Goal: Transaction & Acquisition: Purchase product/service

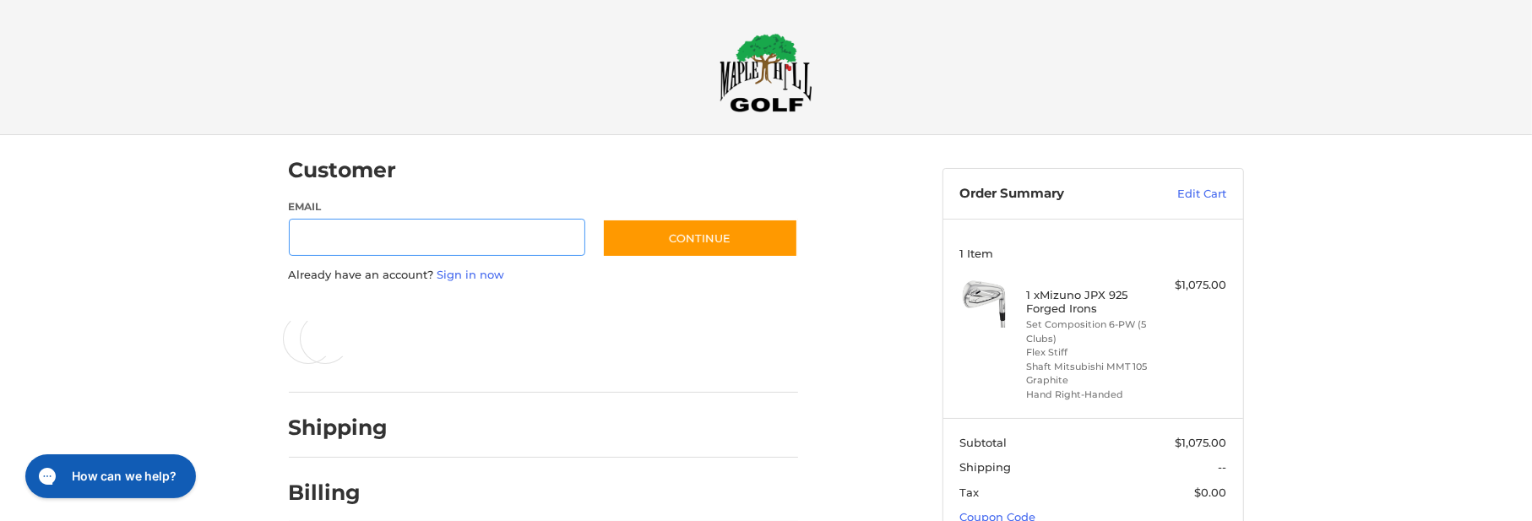
scroll to position [30, 0]
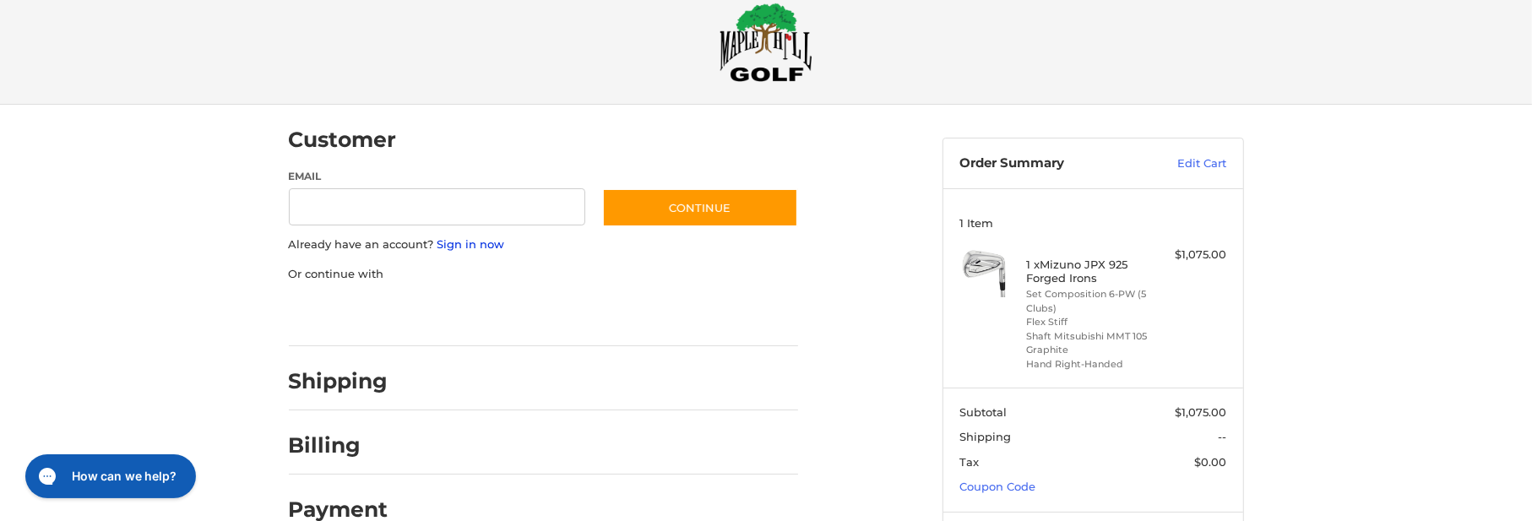
click at [465, 244] on link "Sign in now" at bounding box center [471, 244] width 68 height 14
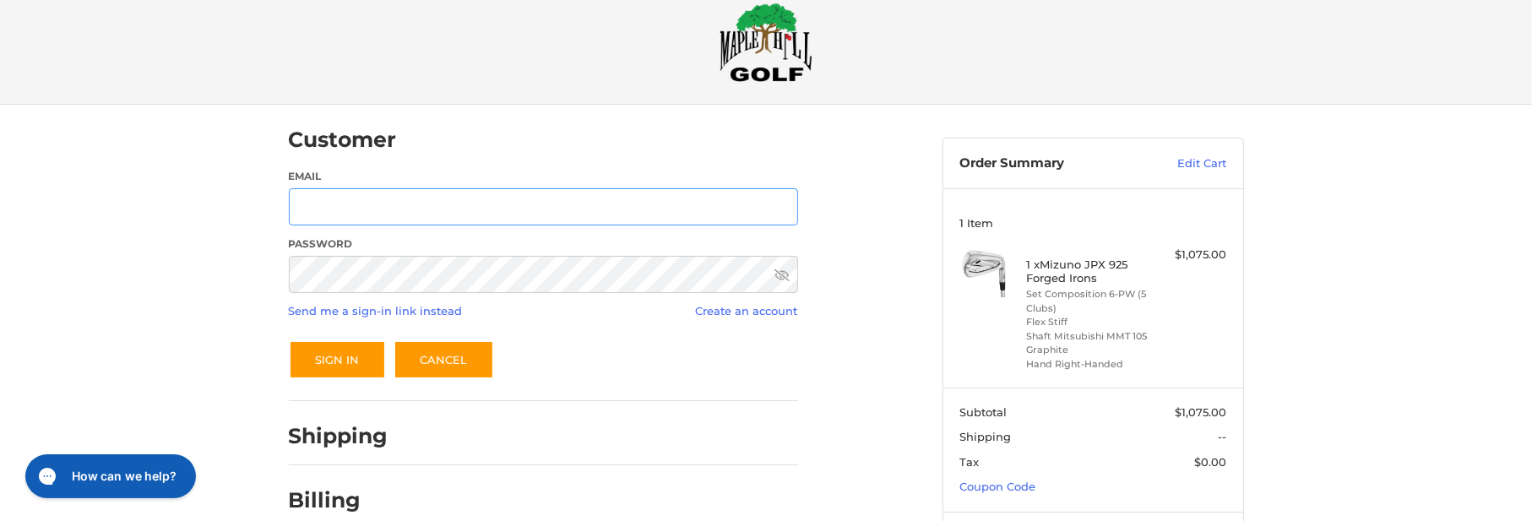
click at [462, 219] on input "Email" at bounding box center [543, 207] width 509 height 38
click at [465, 212] on input "Email" at bounding box center [543, 207] width 509 height 38
click at [230, 284] on div "Customer Returning Customer Email Password Send me a sign-in link instead Creat…" at bounding box center [766, 357] width 1532 height 505
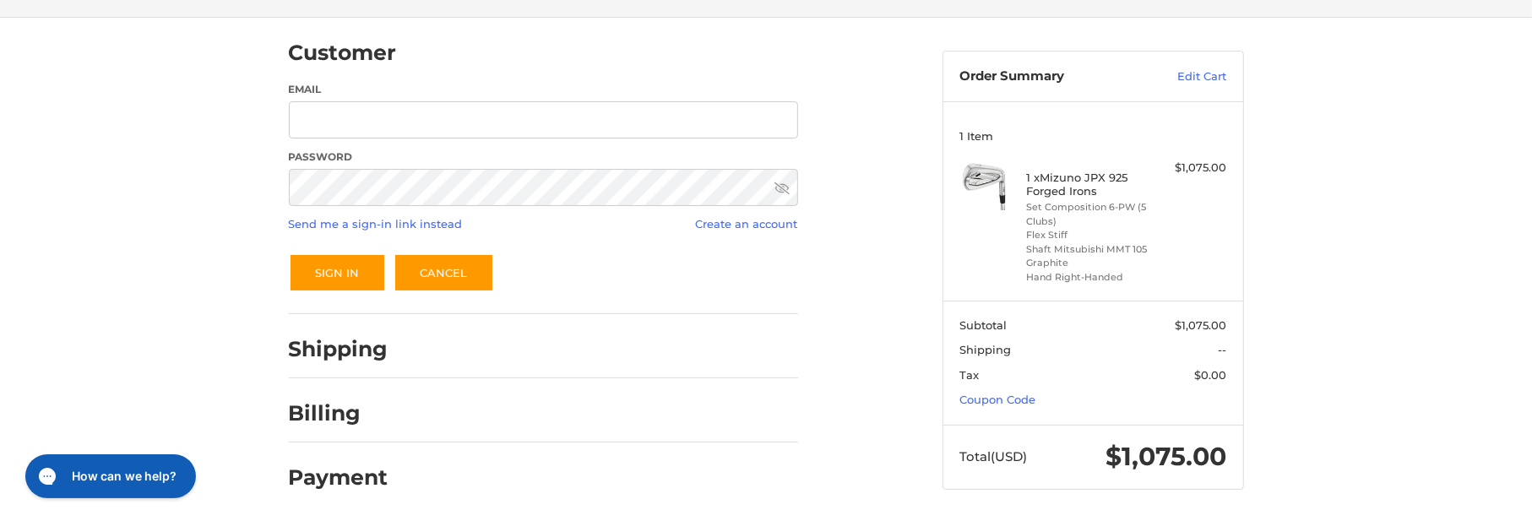
scroll to position [118, 0]
click at [466, 123] on input "Email" at bounding box center [543, 120] width 509 height 38
type input "**********"
click at [416, 225] on link "Send me a sign-in link instead" at bounding box center [376, 223] width 174 height 14
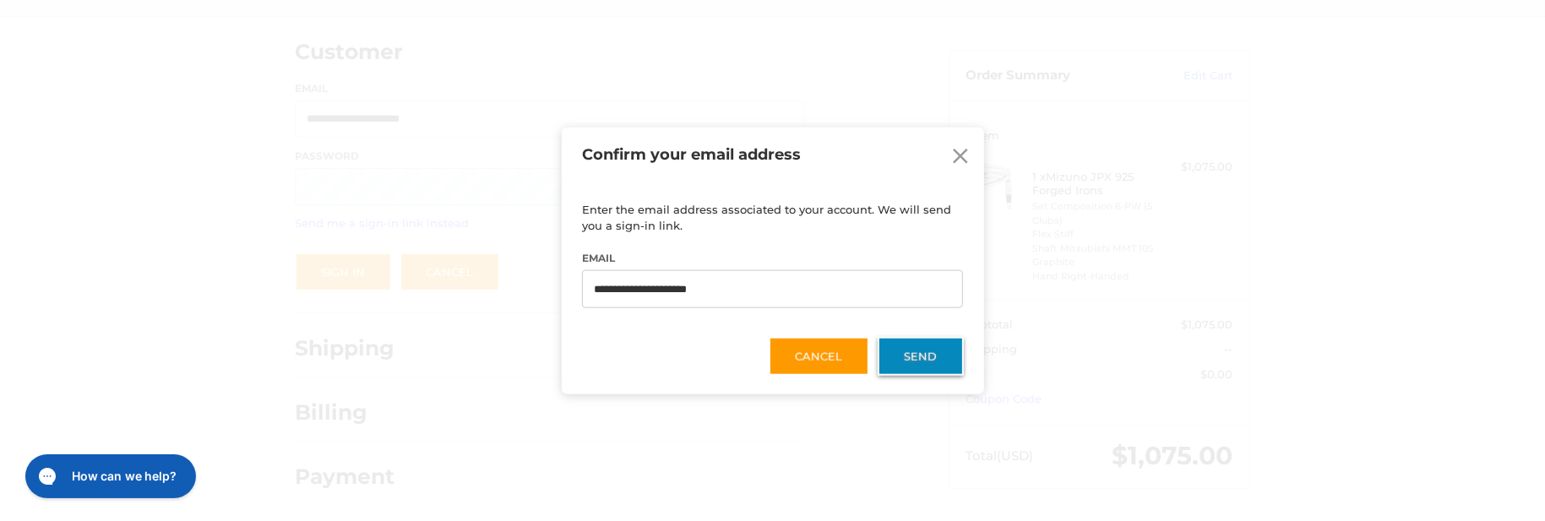
click at [905, 350] on button "Send" at bounding box center [920, 356] width 86 height 39
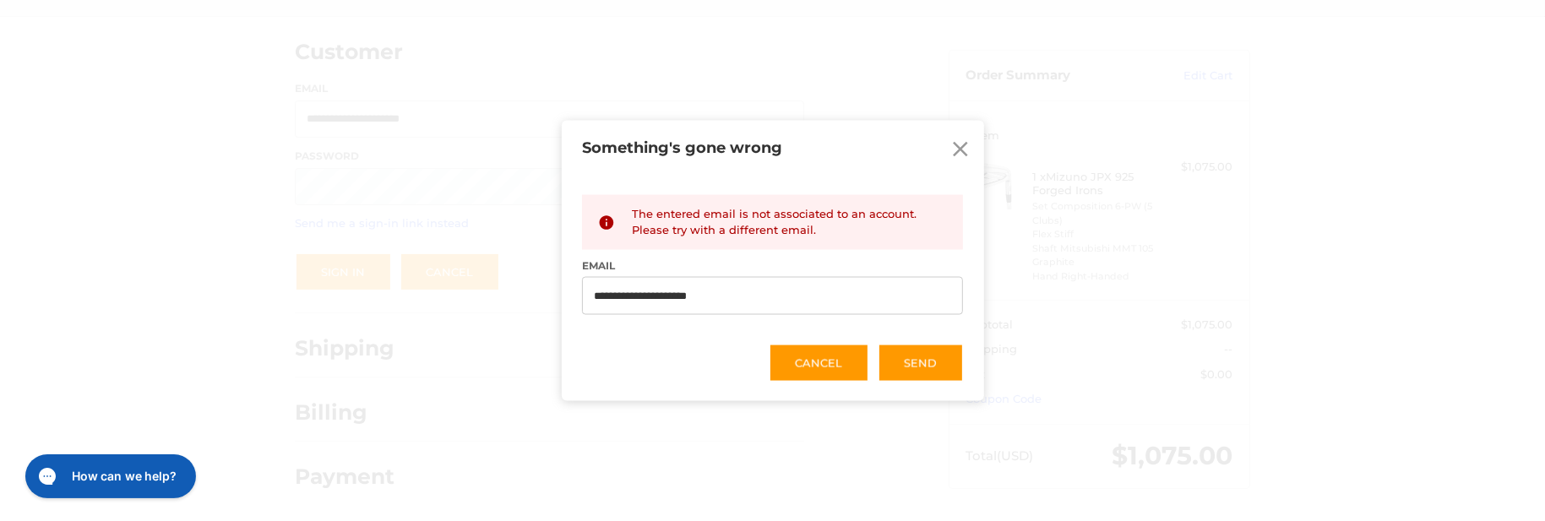
click at [959, 142] on icon at bounding box center [961, 149] width 15 height 15
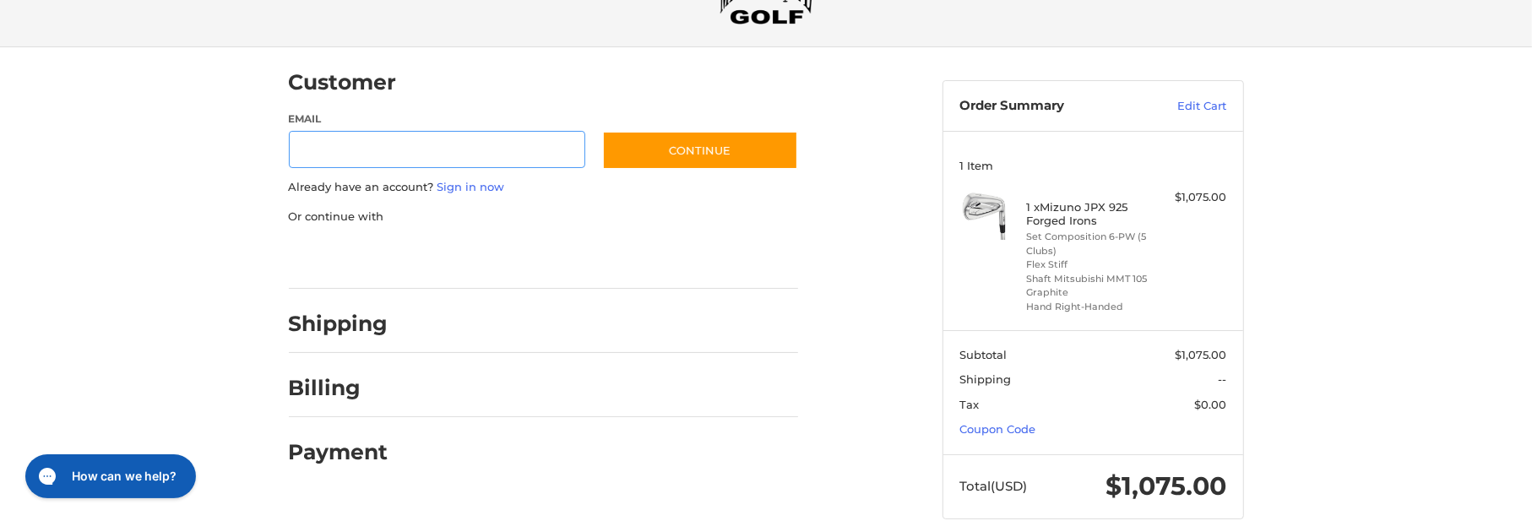
scroll to position [115, 0]
